Goal: Obtain resource: Download file/media

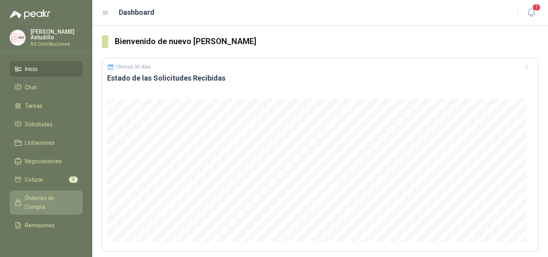
click at [44, 205] on span "Órdenes de Compra" at bounding box center [50, 203] width 50 height 18
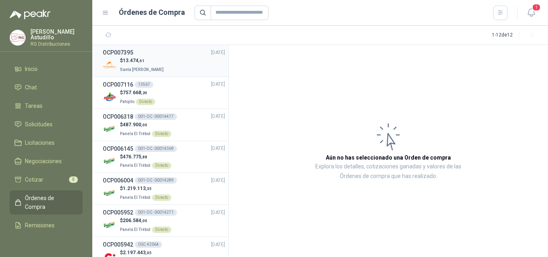
click at [187, 63] on div "$ 13.474 ,61 Santa [PERSON_NAME]" at bounding box center [164, 65] width 122 height 16
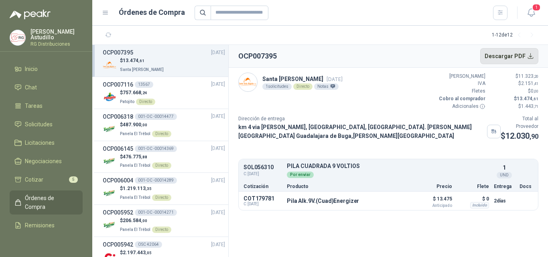
click at [522, 55] on button "Descargar PDF" at bounding box center [510, 56] width 59 height 16
click at [179, 92] on div "$ 757.668 ,24 Patojito Directo" at bounding box center [164, 97] width 122 height 16
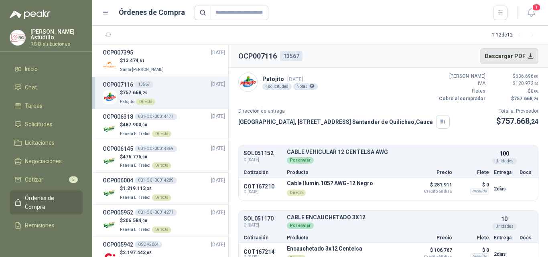
click at [527, 57] on button "Descargar PDF" at bounding box center [510, 56] width 59 height 16
